Goal: Task Accomplishment & Management: Manage account settings

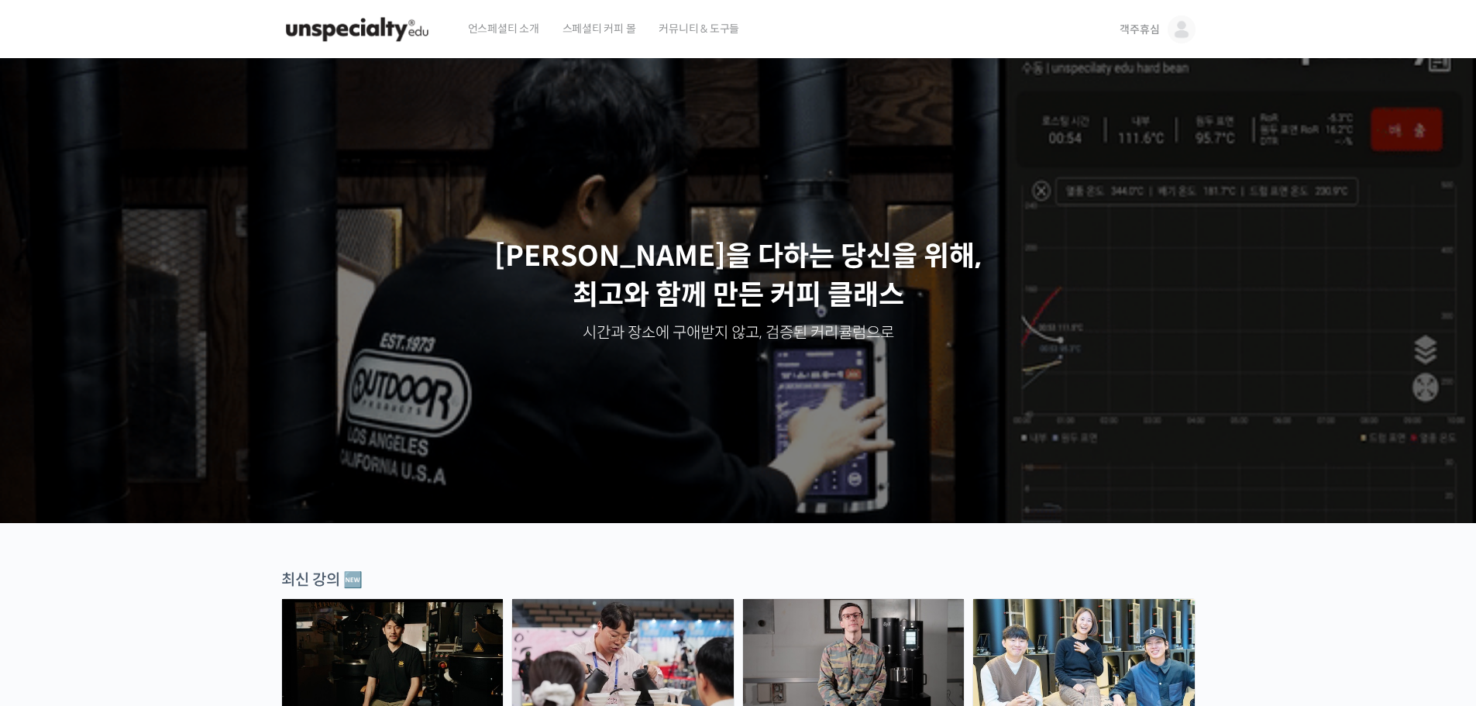
click at [1142, 26] on span "객주휴심" at bounding box center [1140, 29] width 40 height 14
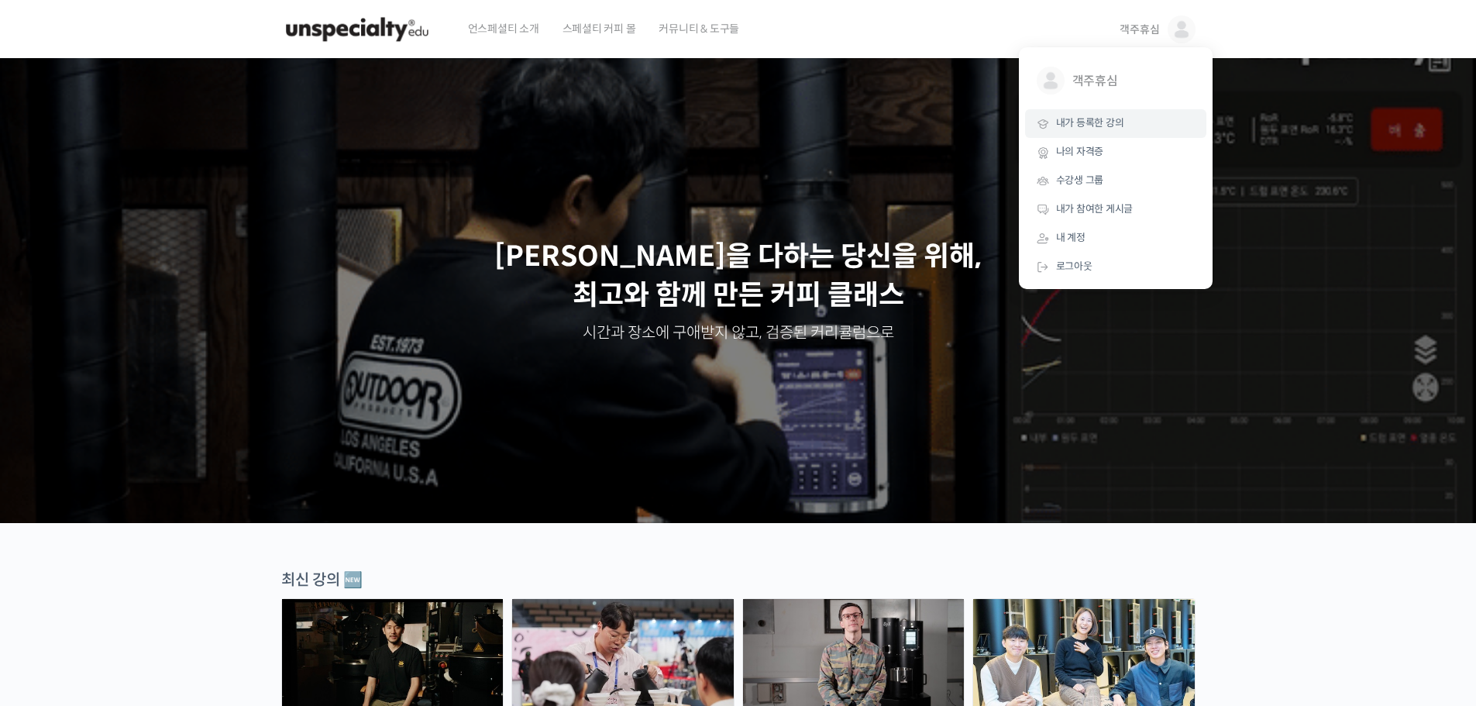
click at [1083, 129] on span "내가 등록한 강의" at bounding box center [1090, 122] width 68 height 13
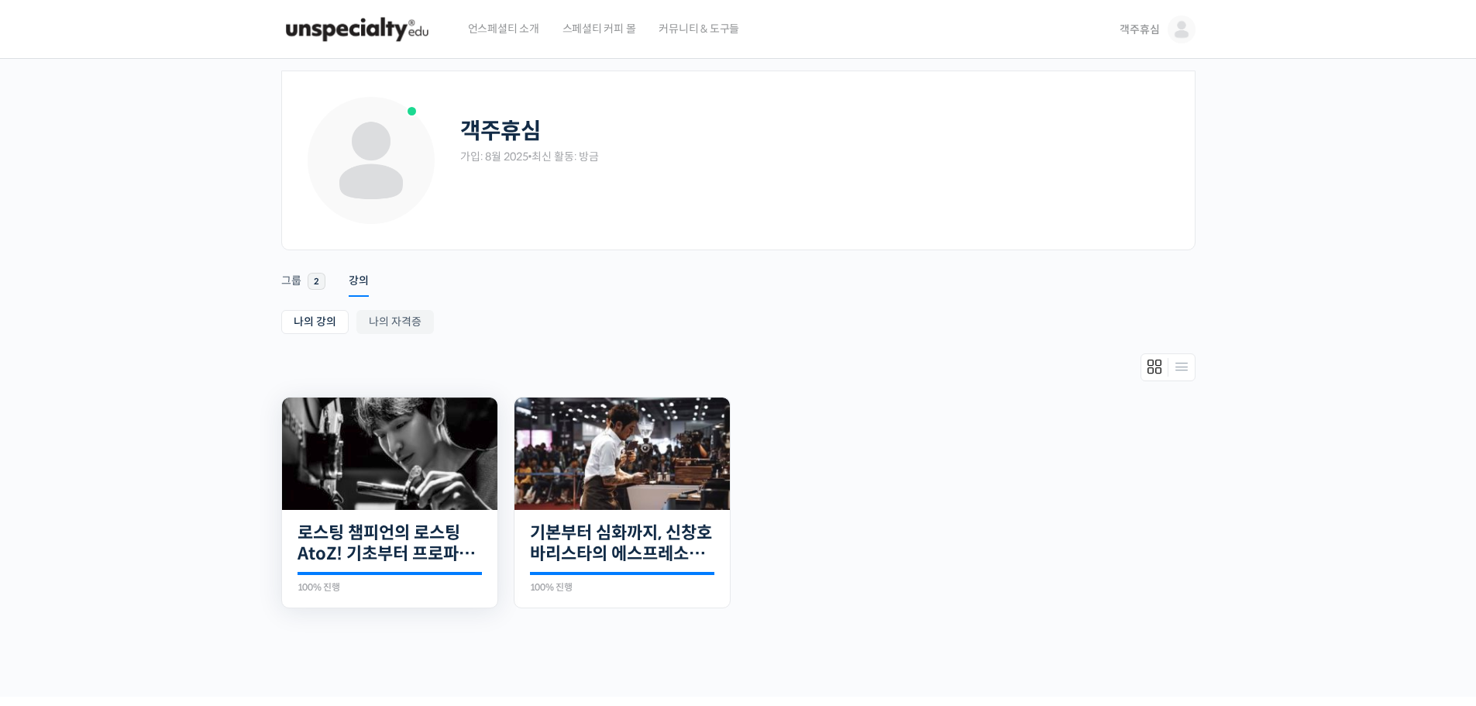
click at [451, 475] on img at bounding box center [389, 454] width 215 height 112
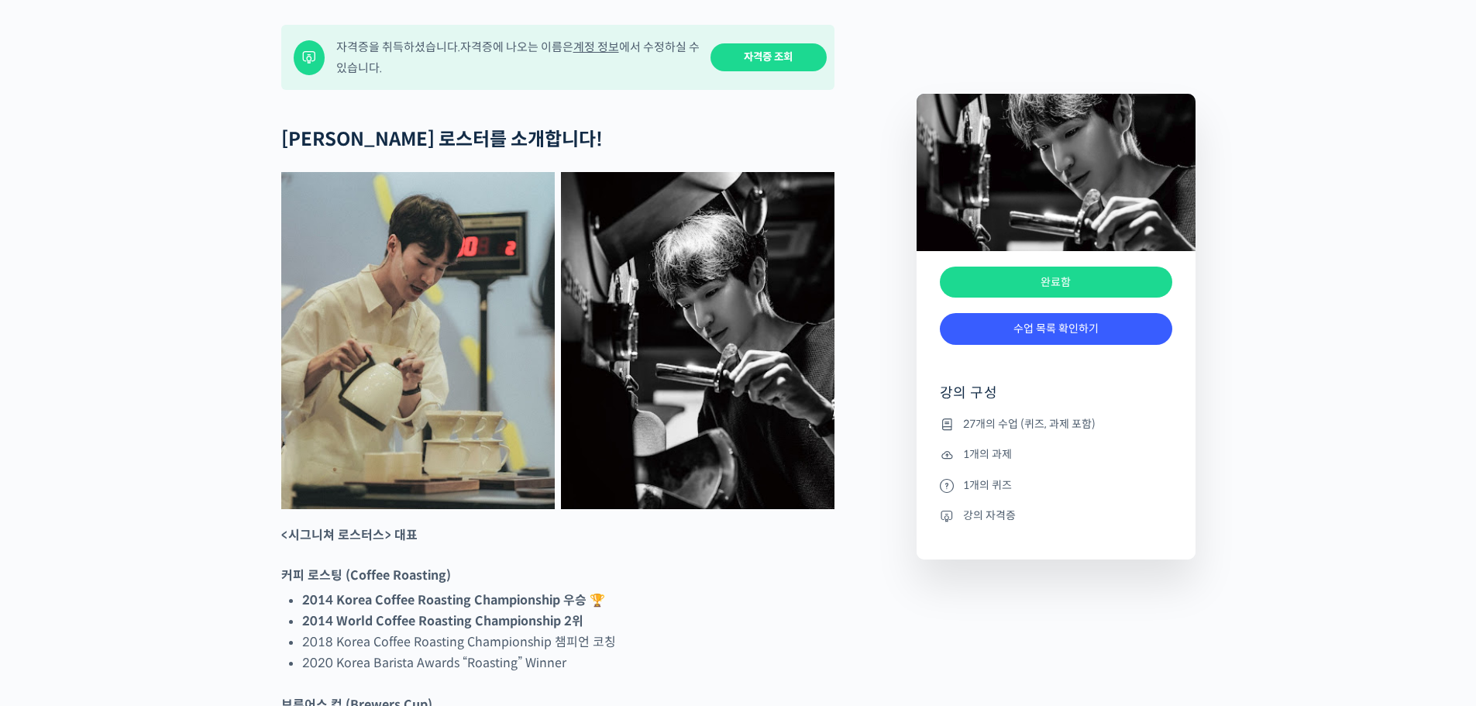
scroll to position [620, 0]
